Goal: Task Accomplishment & Management: Manage account settings

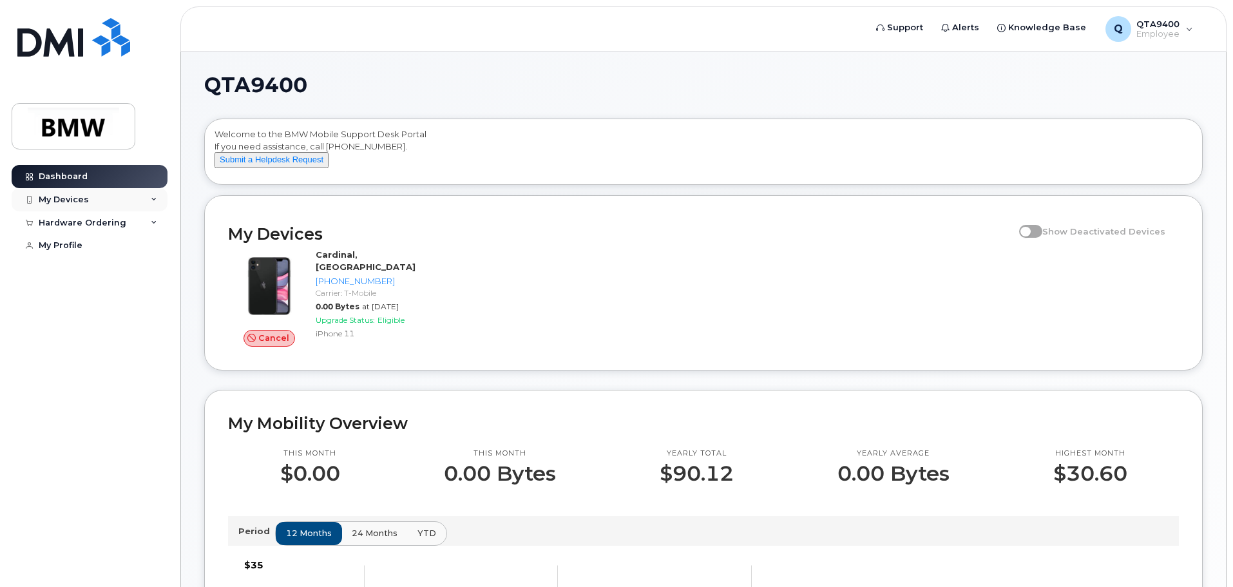
click at [77, 202] on div "My Devices" at bounding box center [64, 200] width 50 height 10
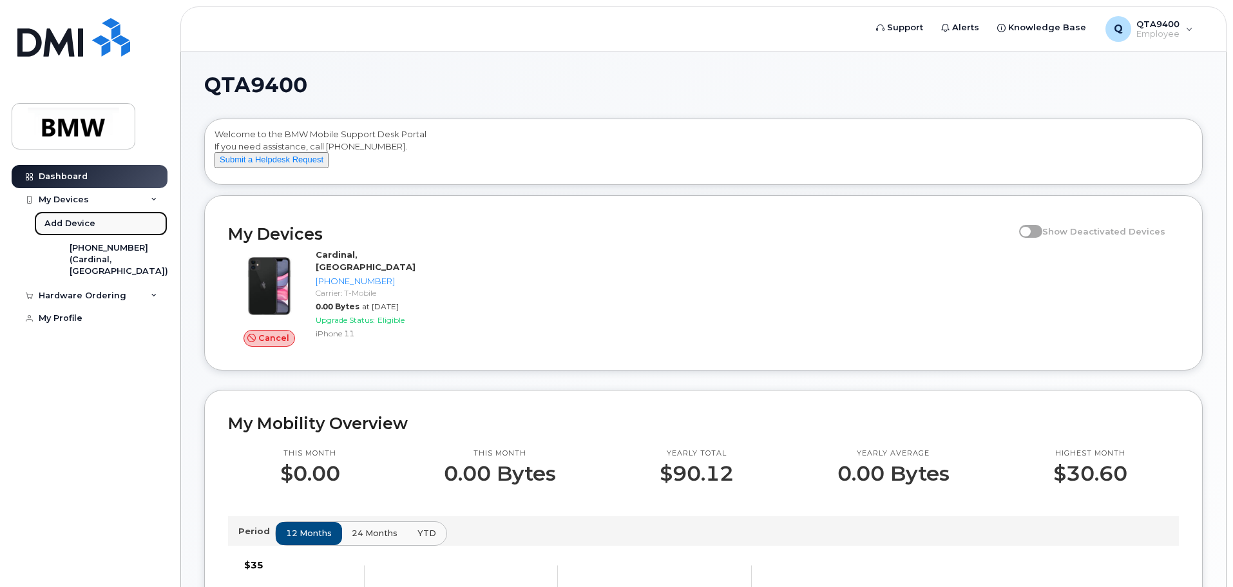
click at [83, 228] on div "Add Device" at bounding box center [69, 224] width 51 height 12
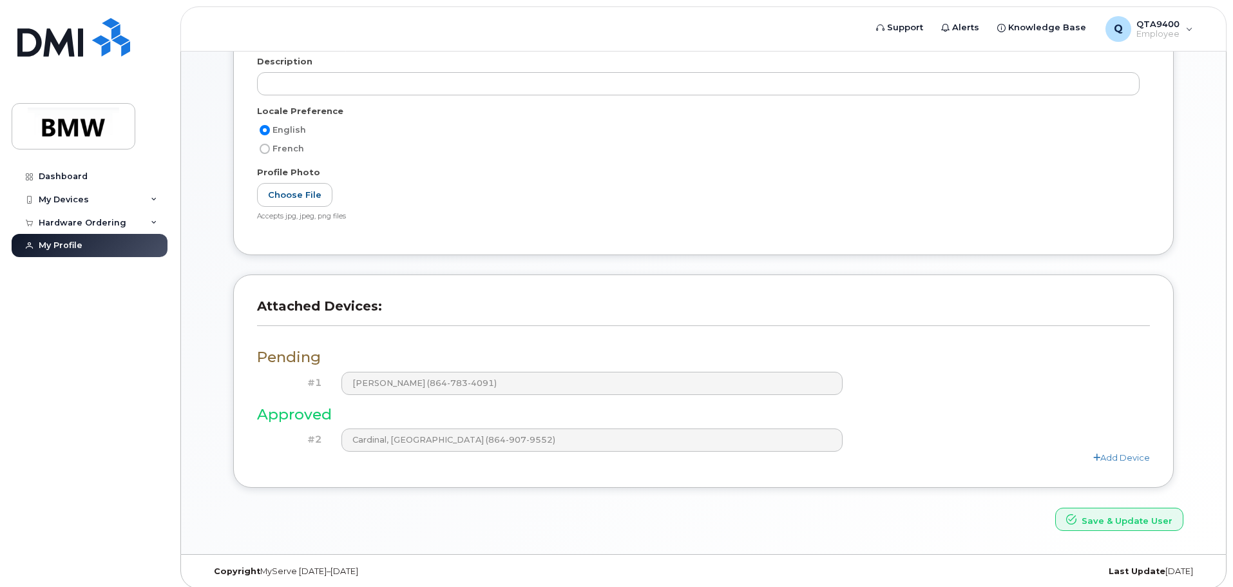
scroll to position [235, 0]
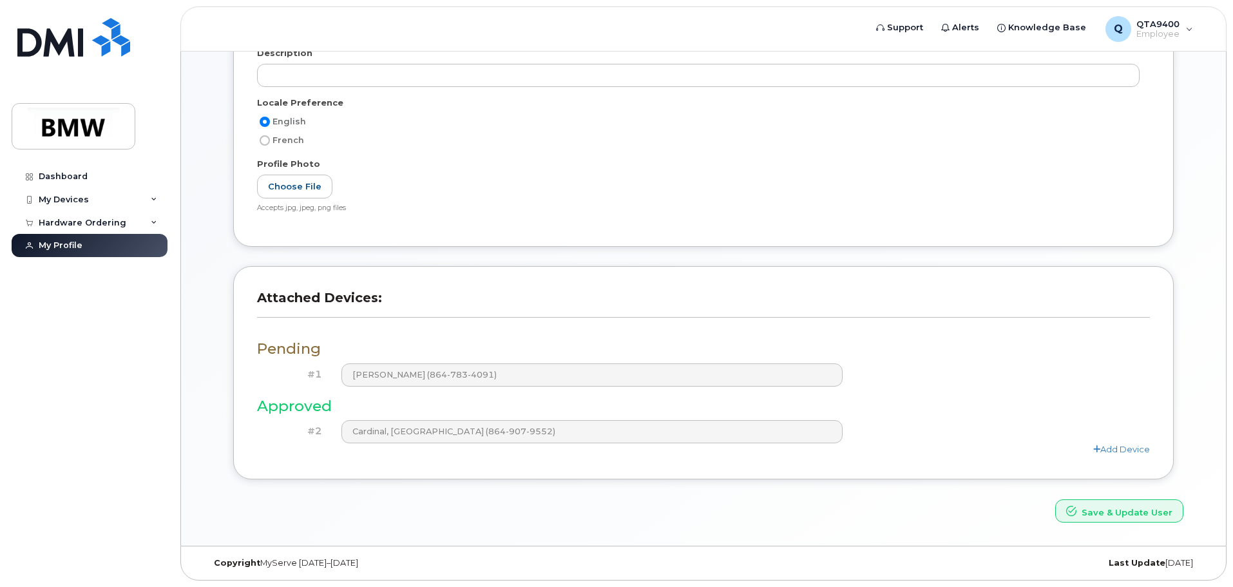
click at [539, 314] on h3 "Attached Devices:" at bounding box center [703, 304] width 893 height 28
drag, startPoint x: 437, startPoint y: 433, endPoint x: 487, endPoint y: 479, distance: 67.9
click at [487, 479] on div "Attached Devices: Pending #1 Jordan Cardinal (864-783-4091) Approved #2 Cardina…" at bounding box center [703, 372] width 941 height 213
click at [102, 205] on div "My Devices" at bounding box center [90, 199] width 156 height 23
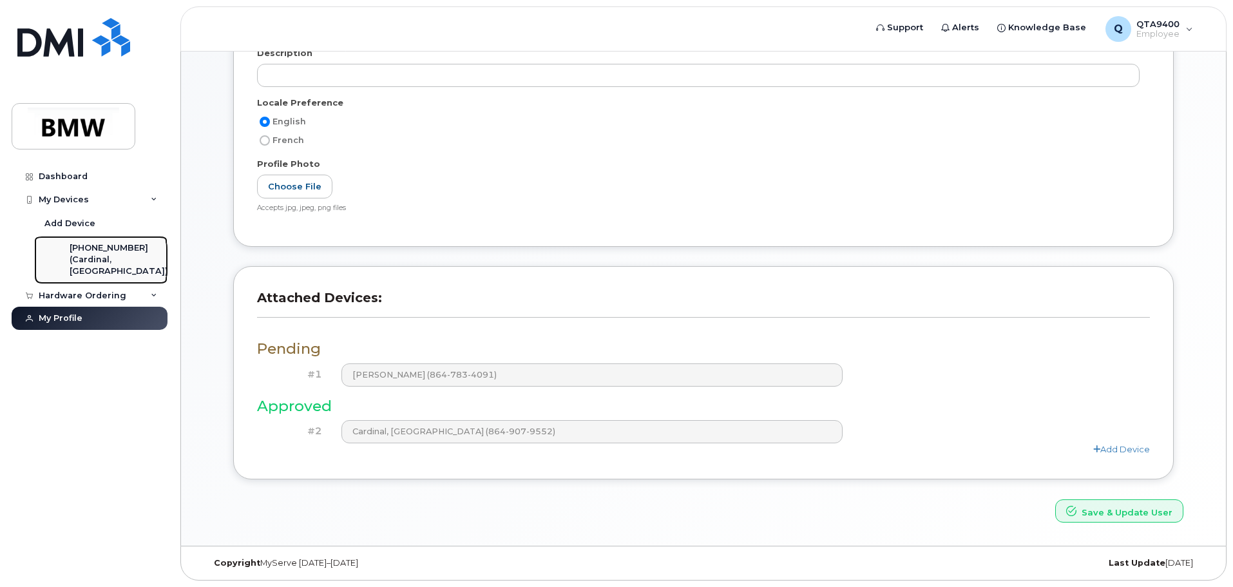
click at [111, 253] on div "[PHONE_NUMBER]" at bounding box center [119, 248] width 99 height 12
